Goal: Task Accomplishment & Management: Complete application form

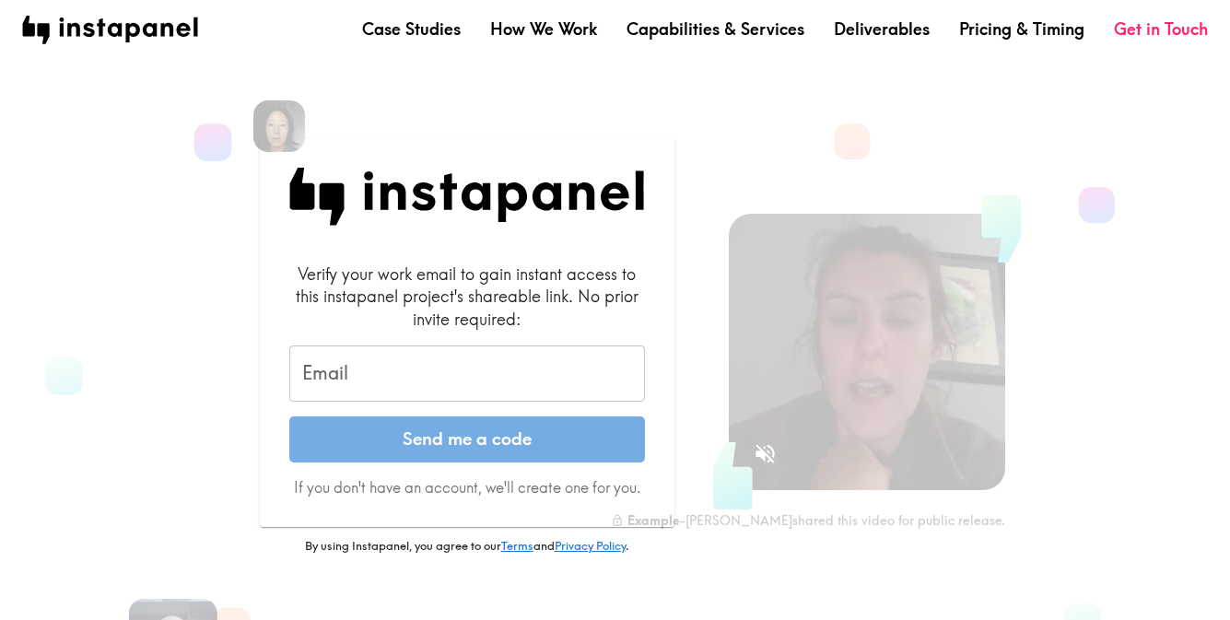
click at [524, 382] on input "Email" at bounding box center [467, 373] width 356 height 57
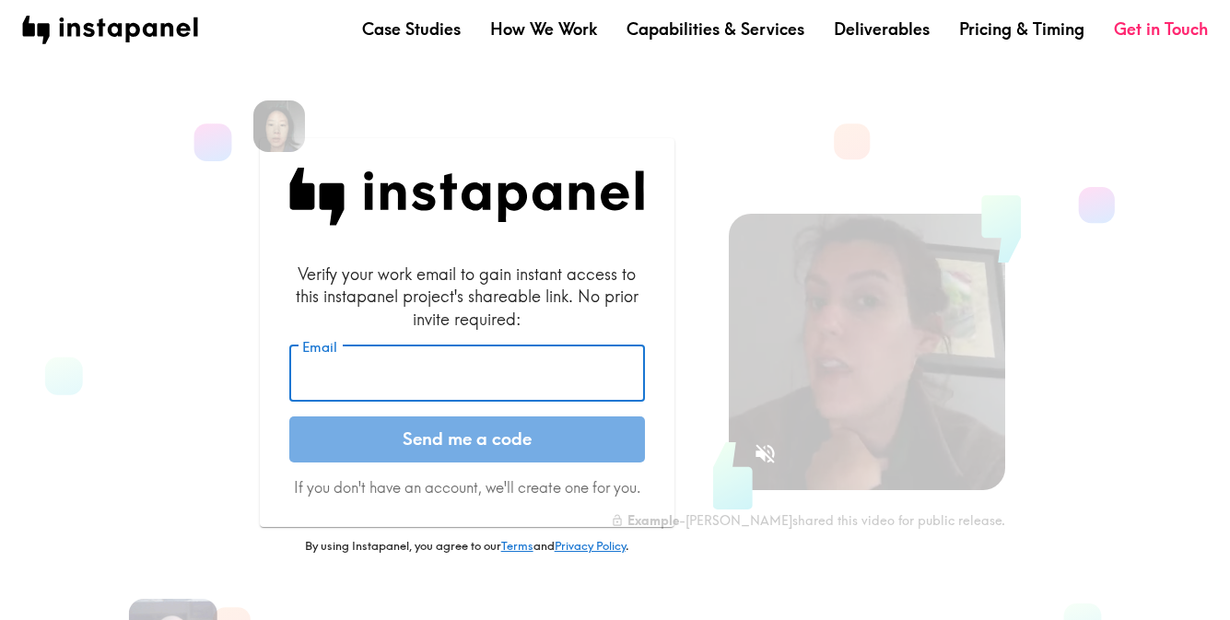
type input "[EMAIL_ADDRESS][PERSON_NAME][DOMAIN_NAME]"
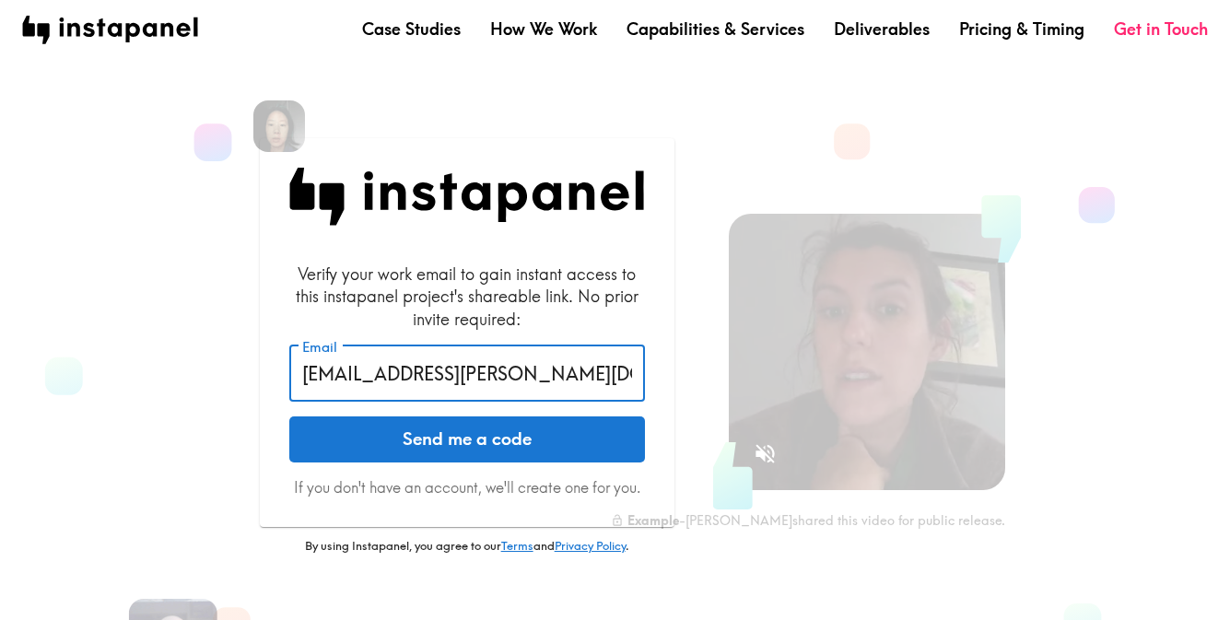
click at [500, 441] on button "Send me a code" at bounding box center [467, 439] width 356 height 46
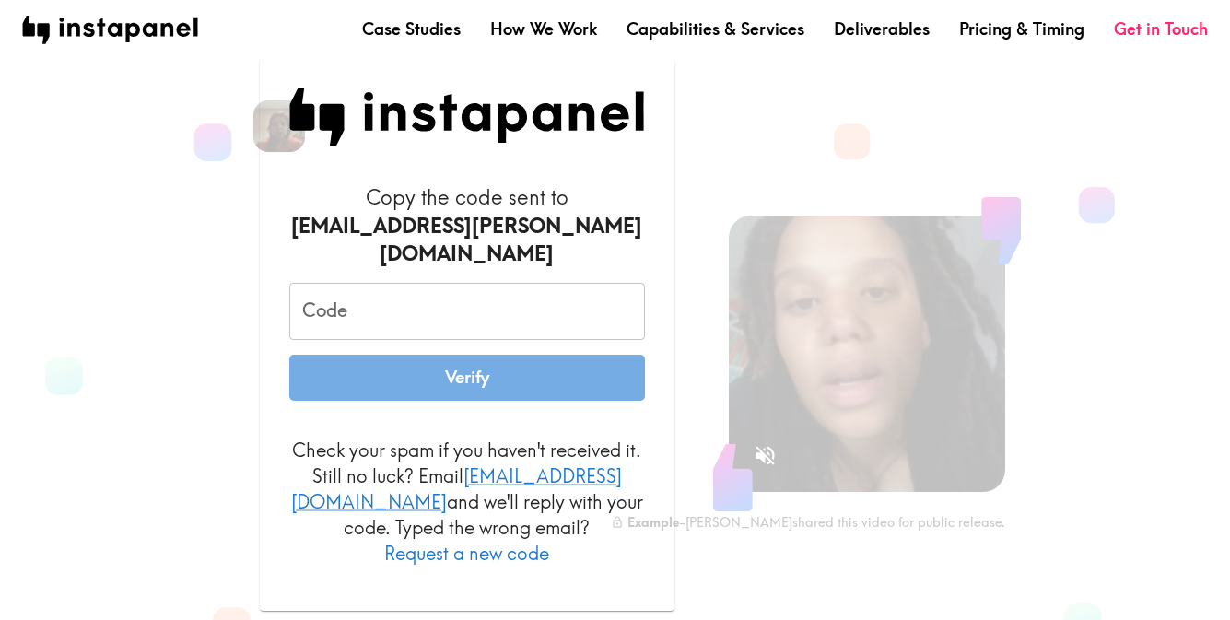
click at [373, 321] on input "Code" at bounding box center [467, 311] width 356 height 57
paste input "fke_37E_nB4"
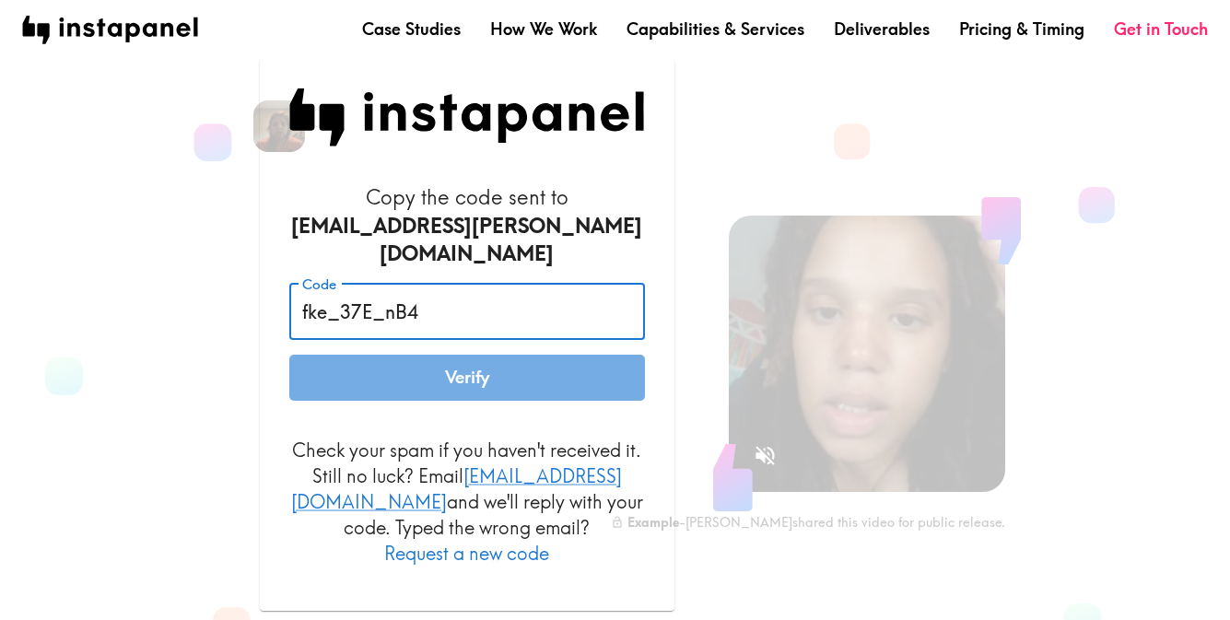
type input "fke_37E_nB4"
click at [441, 376] on button "Verify" at bounding box center [467, 378] width 356 height 46
